Goal: Find specific page/section: Find specific page/section

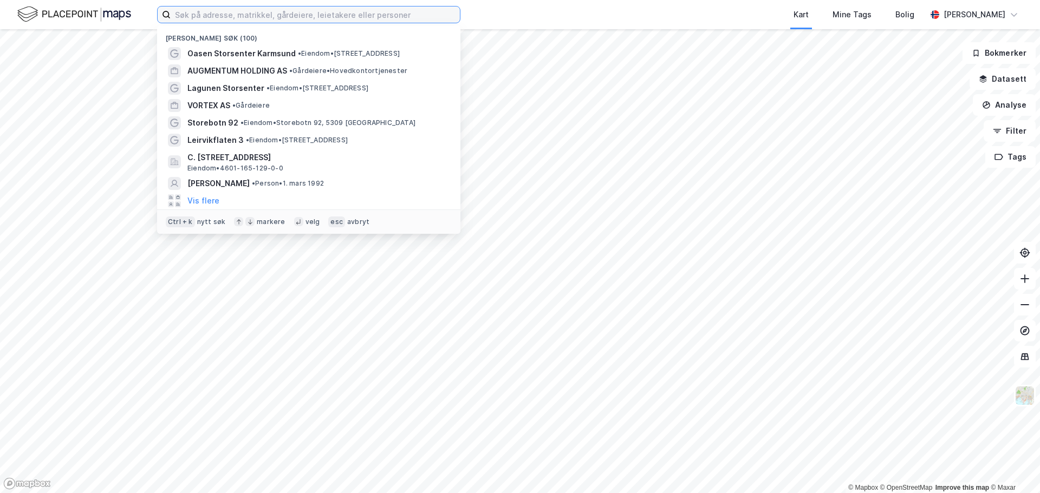
click at [314, 21] on input at bounding box center [315, 14] width 289 height 16
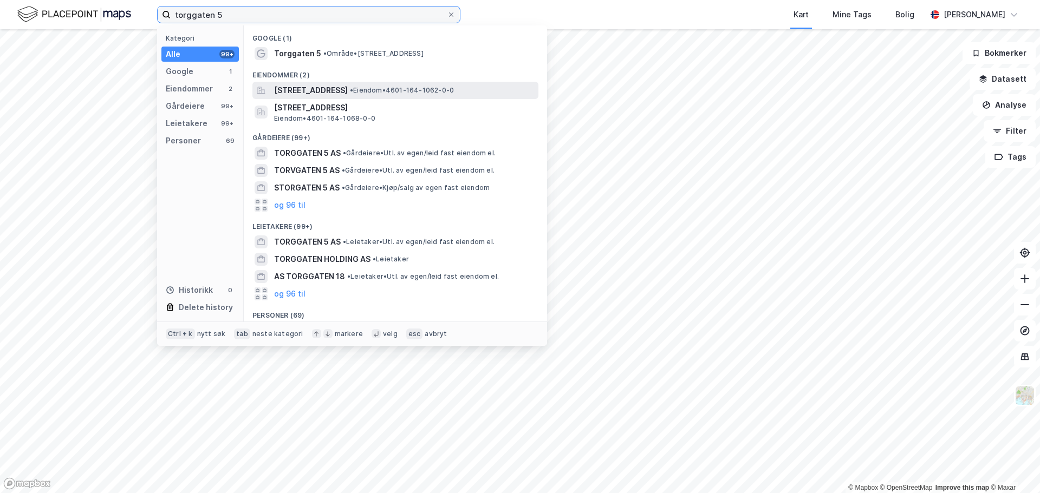
type input "torggaten 5"
click at [334, 90] on span "[STREET_ADDRESS]" at bounding box center [311, 90] width 74 height 13
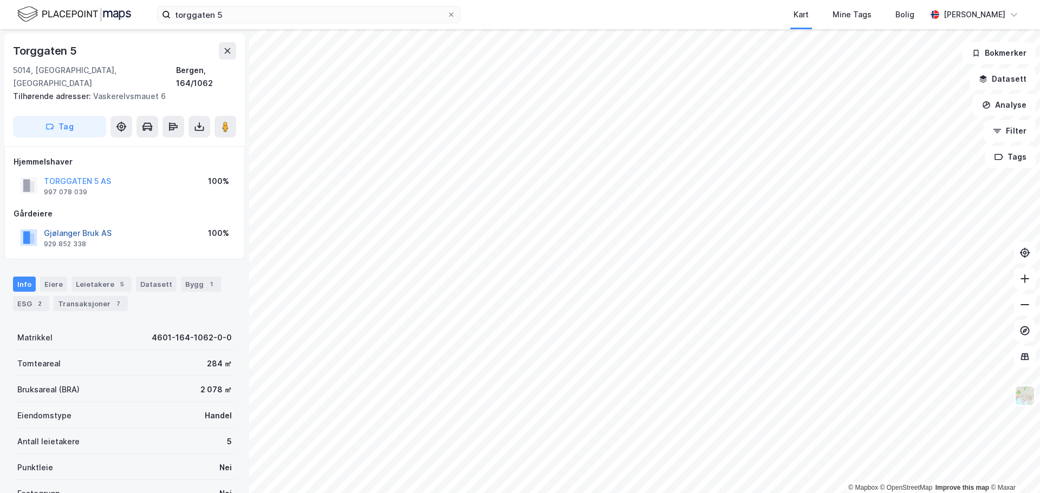
click at [0, 0] on button "Gjølanger Bruk AS" at bounding box center [0, 0] width 0 height 0
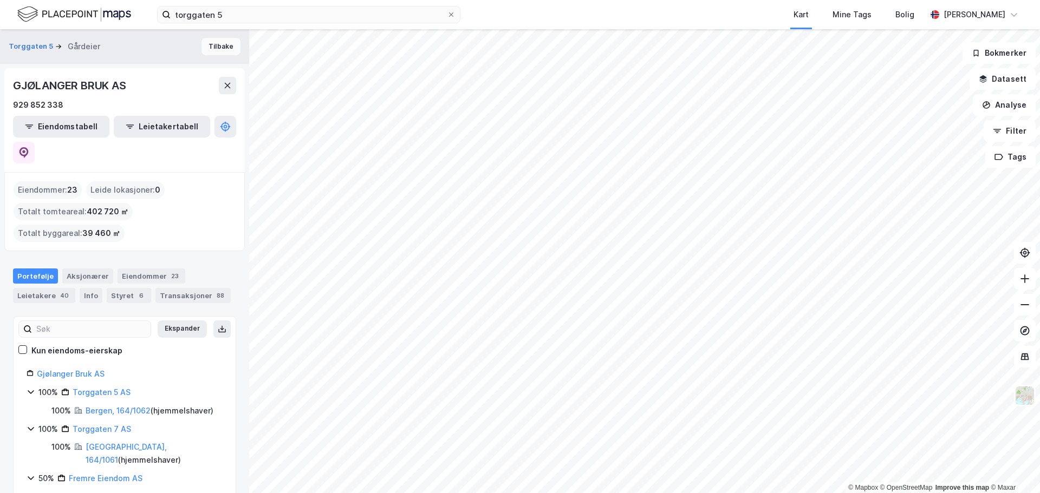
click at [214, 44] on button "Tilbake" at bounding box center [220, 46] width 39 height 17
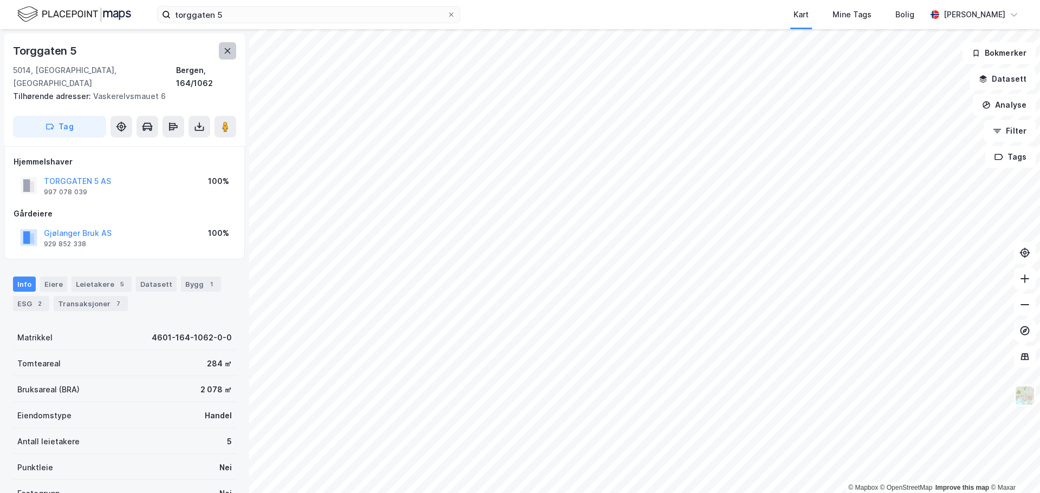
click at [229, 50] on icon at bounding box center [227, 51] width 9 height 9
